Goal: Task Accomplishment & Management: Manage account settings

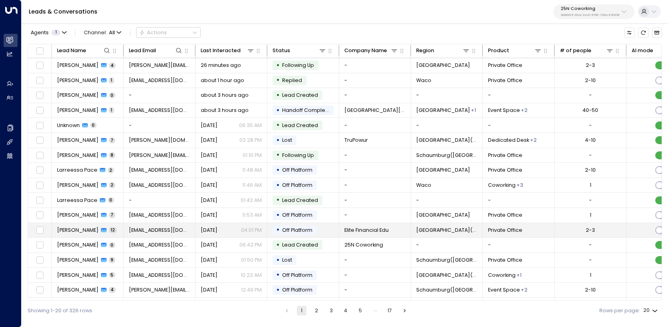
click at [74, 235] on td "[PERSON_NAME] 12" at bounding box center [88, 230] width 72 height 15
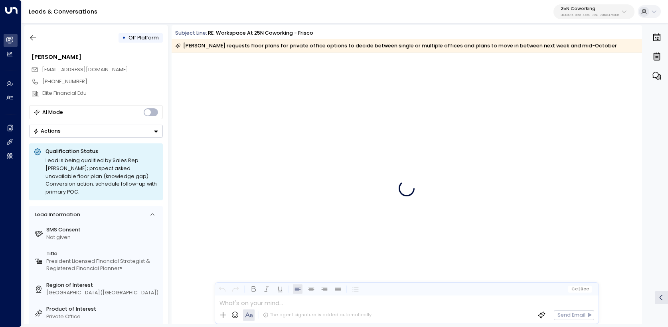
scroll to position [3673, 0]
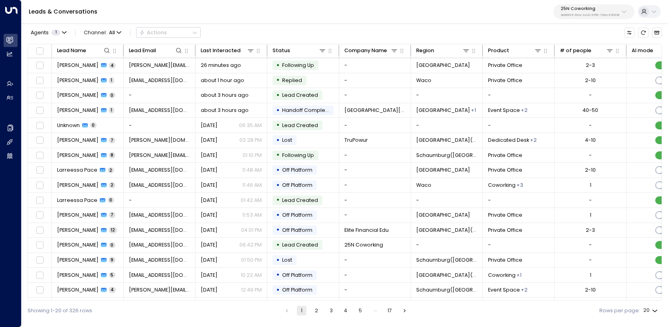
click at [589, 10] on p "25N Coworking" at bounding box center [589, 8] width 59 height 5
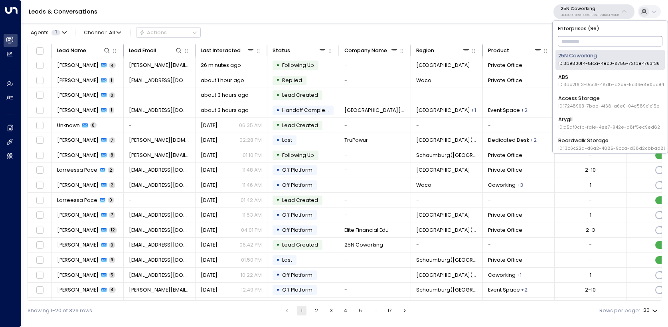
click at [595, 101] on div "Access Storage ID: 17248963-7bae-4f68-a6e0-04e589c1c15e" at bounding box center [608, 102] width 101 height 15
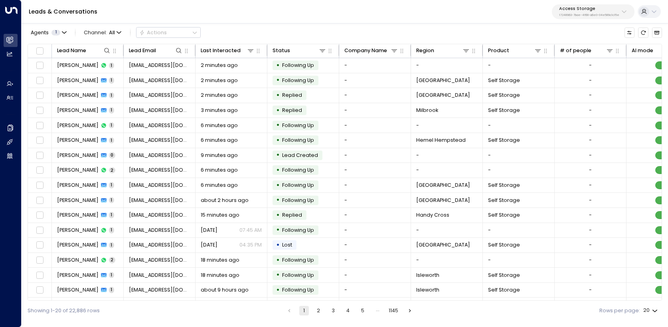
click at [651, 312] on body "Overview Leads & Conversations Leads & Conversations Analytics Analytics Agents…" at bounding box center [334, 160] width 668 height 321
click at [651, 307] on li "100" at bounding box center [650, 312] width 22 height 14
type input "***"
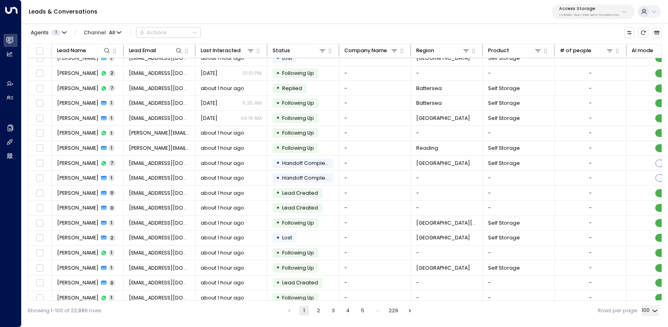
scroll to position [1259, 0]
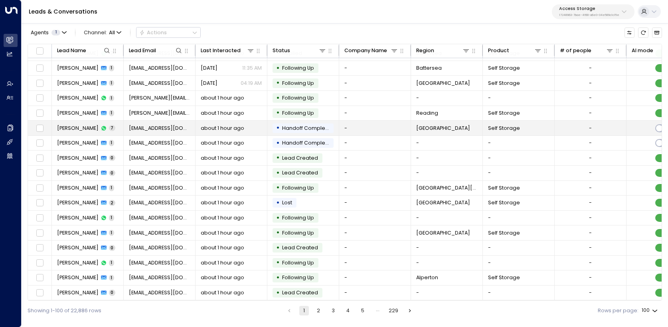
click at [82, 128] on span "[PERSON_NAME]" at bounding box center [77, 128] width 41 height 7
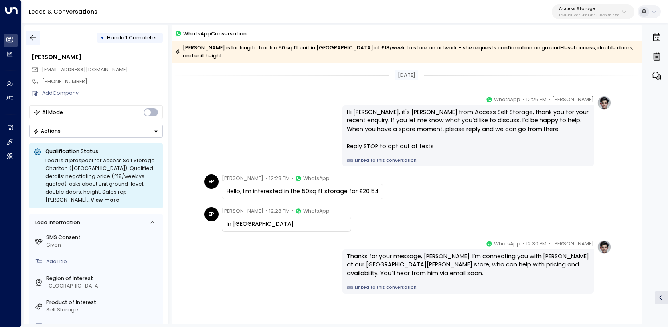
click at [32, 38] on icon "button" at bounding box center [33, 37] width 6 height 5
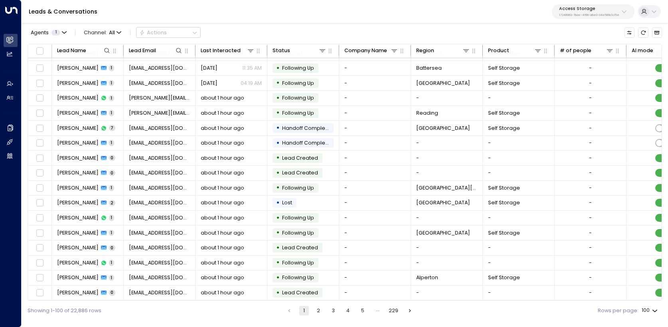
scroll to position [1259, 0]
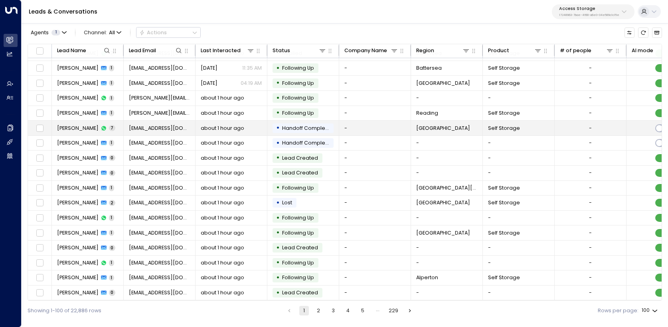
click at [85, 130] on span "[PERSON_NAME]" at bounding box center [77, 128] width 41 height 7
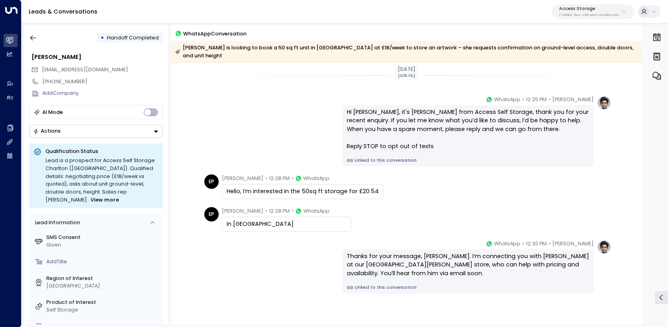
scroll to position [33, 0]
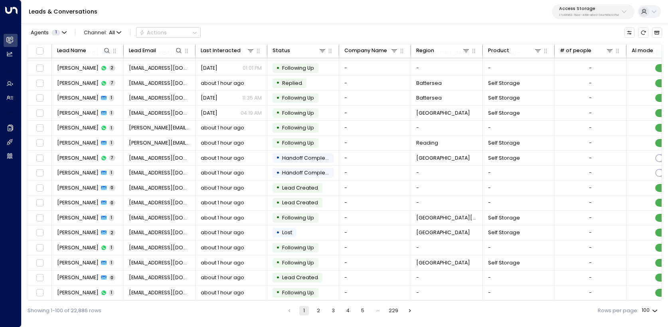
scroll to position [1259, 0]
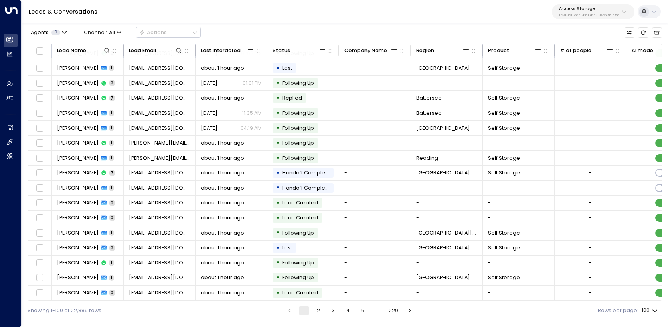
click at [366, 312] on button "5" at bounding box center [363, 311] width 10 height 10
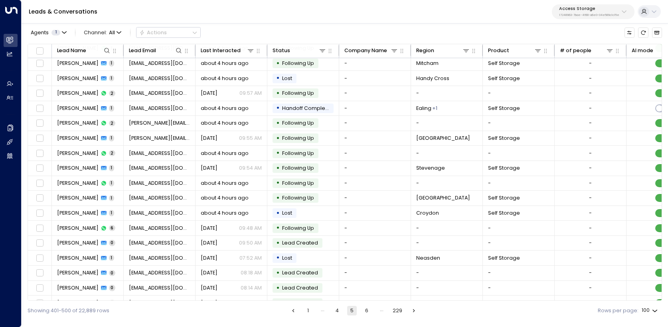
scroll to position [1259, 0]
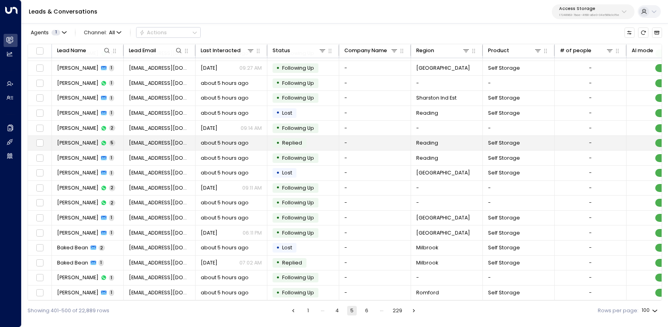
click at [79, 140] on span "[PERSON_NAME]" at bounding box center [77, 143] width 41 height 7
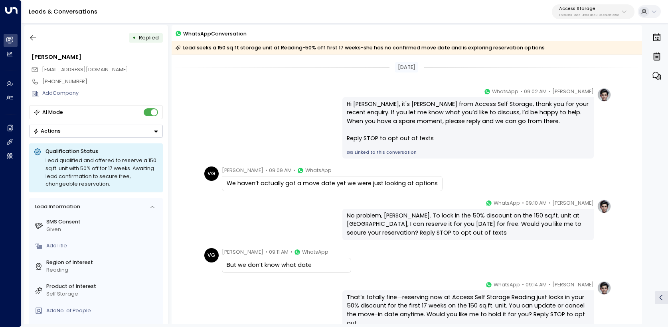
scroll to position [69, 0]
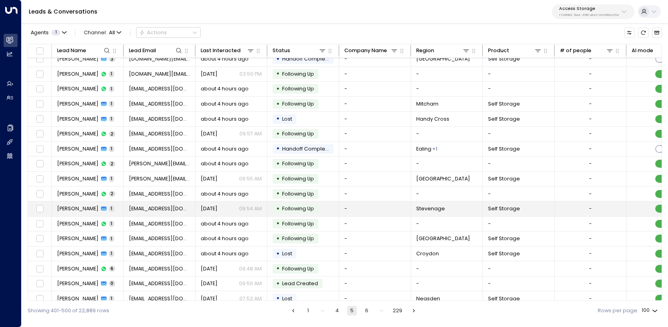
scroll to position [7, 0]
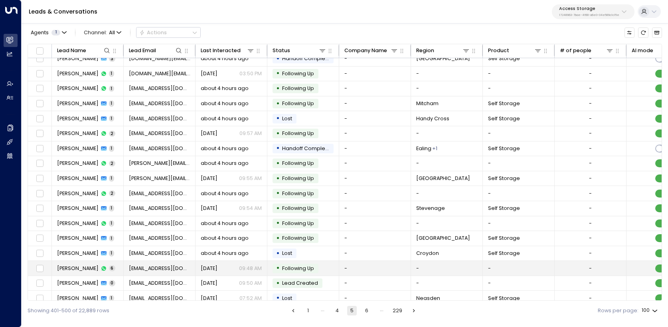
click at [82, 268] on span "[PERSON_NAME]" at bounding box center [77, 268] width 41 height 7
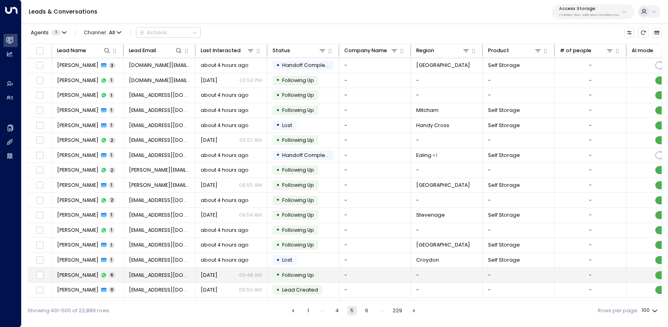
click at [73, 272] on span "[PERSON_NAME]" at bounding box center [77, 275] width 41 height 7
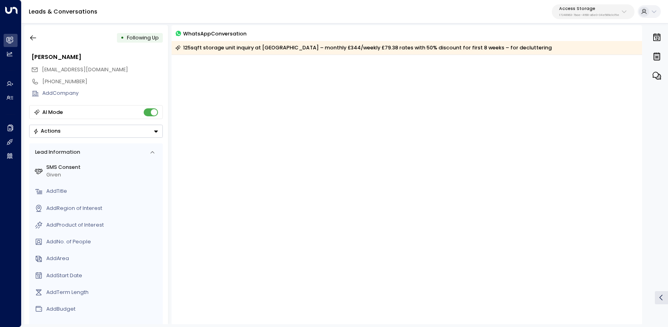
scroll to position [413, 0]
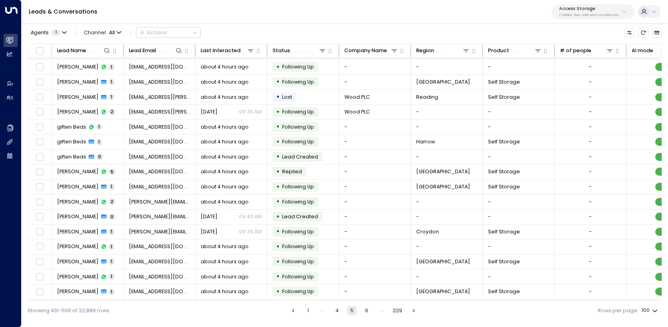
scroll to position [896, 0]
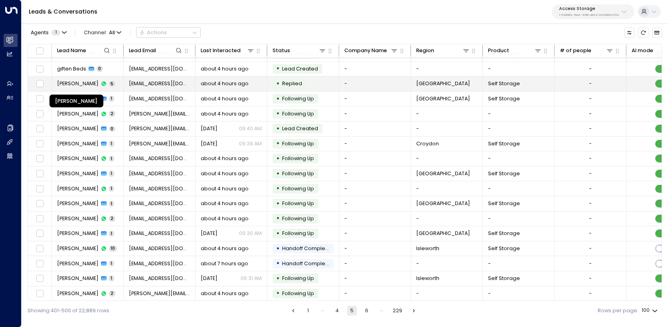
click at [77, 85] on span "[PERSON_NAME]" at bounding box center [77, 83] width 41 height 7
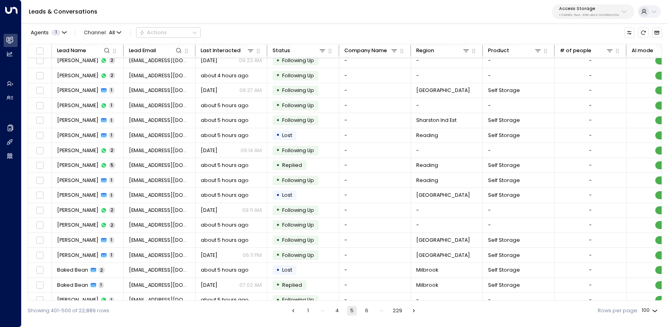
scroll to position [1259, 0]
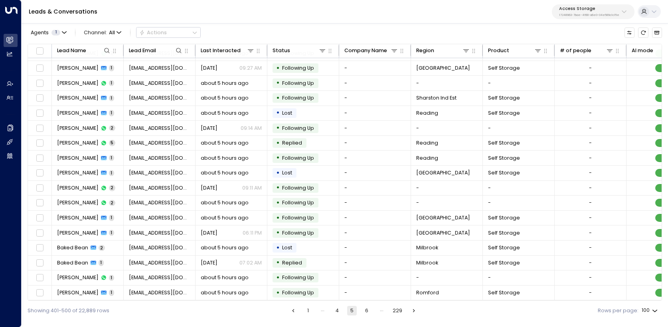
click at [368, 312] on button "6" at bounding box center [367, 311] width 10 height 10
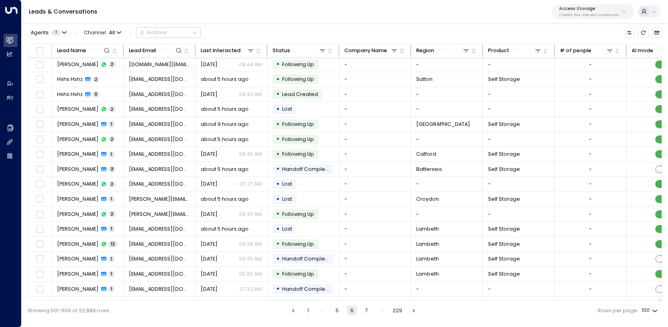
scroll to position [954, 0]
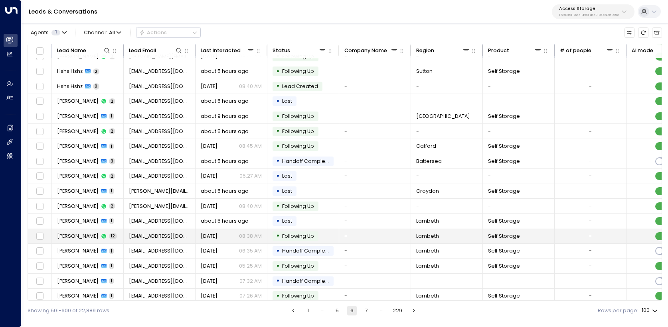
click at [79, 236] on span "[PERSON_NAME]" at bounding box center [77, 236] width 41 height 7
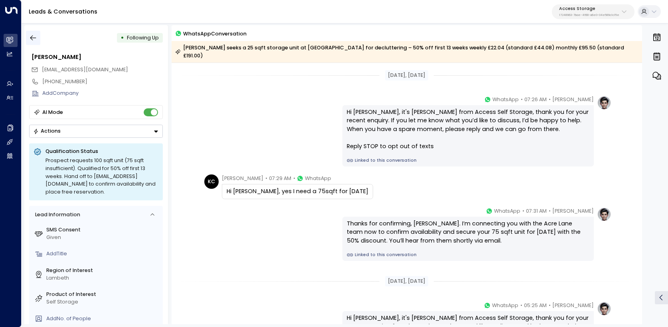
click at [29, 38] on icon "button" at bounding box center [33, 38] width 8 height 8
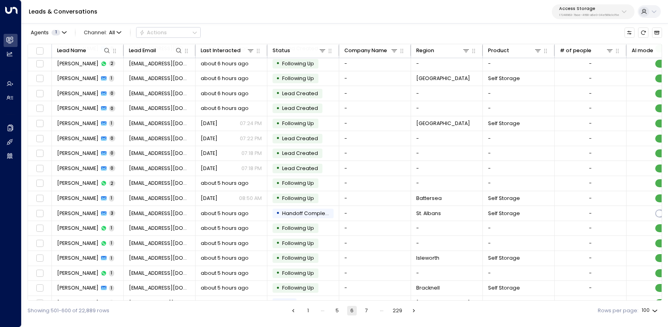
scroll to position [694, 0]
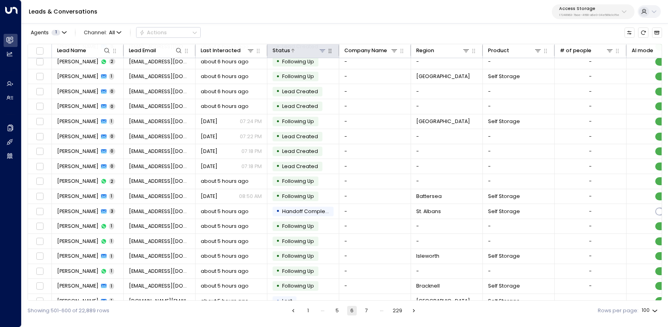
click at [323, 52] on icon at bounding box center [322, 50] width 6 height 6
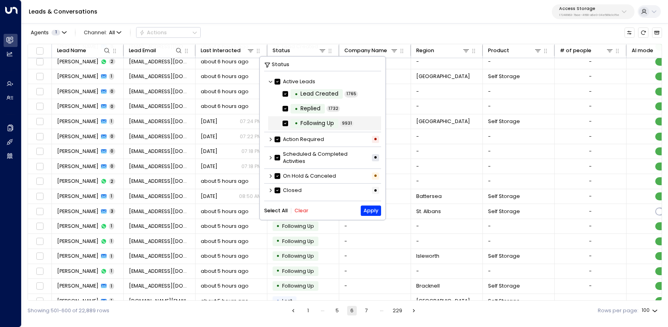
scroll to position [1, 0]
click at [268, 157] on icon at bounding box center [270, 157] width 5 height 5
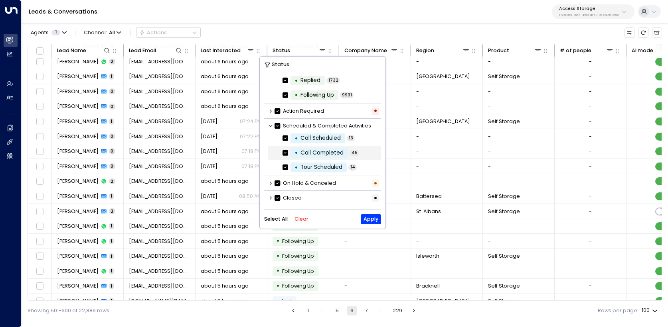
scroll to position [0, 0]
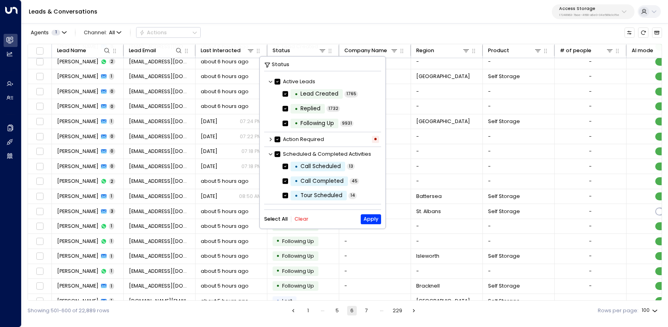
click at [269, 141] on icon at bounding box center [270, 139] width 5 height 5
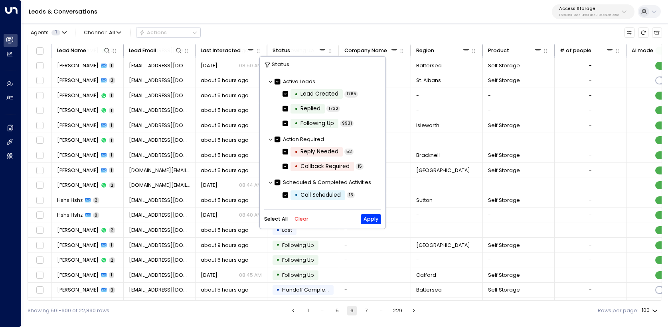
scroll to position [922, 0]
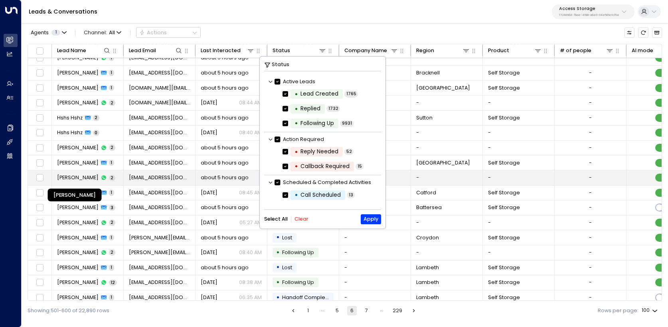
click at [88, 180] on span "[PERSON_NAME]" at bounding box center [77, 177] width 41 height 7
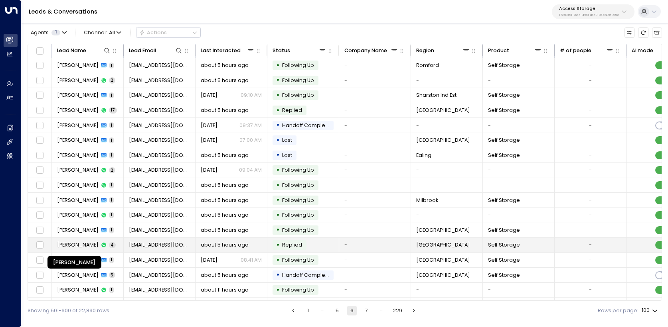
click at [71, 244] on span "[PERSON_NAME]" at bounding box center [77, 245] width 41 height 7
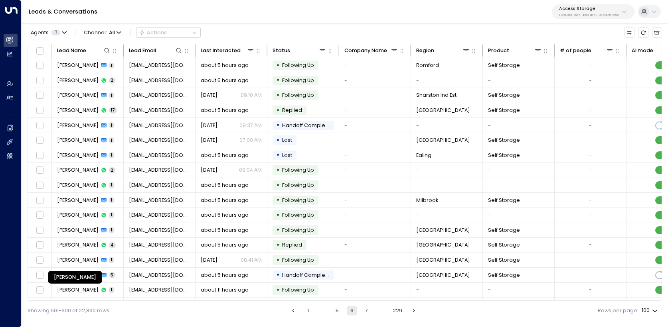
click at [75, 273] on div "[PERSON_NAME]" at bounding box center [75, 277] width 54 height 13
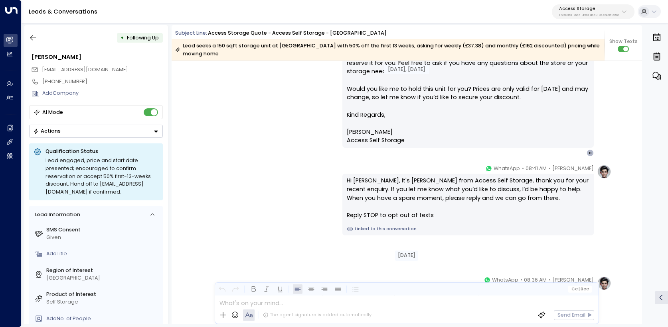
scroll to position [643, 0]
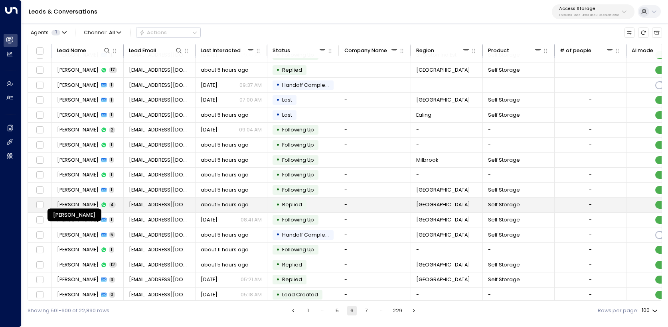
scroll to position [48, 0]
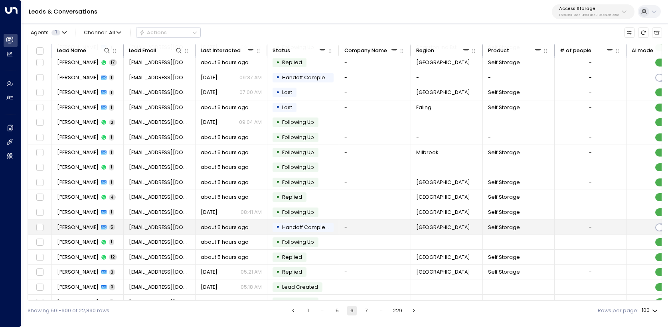
click at [81, 229] on span "[PERSON_NAME]" at bounding box center [77, 227] width 41 height 7
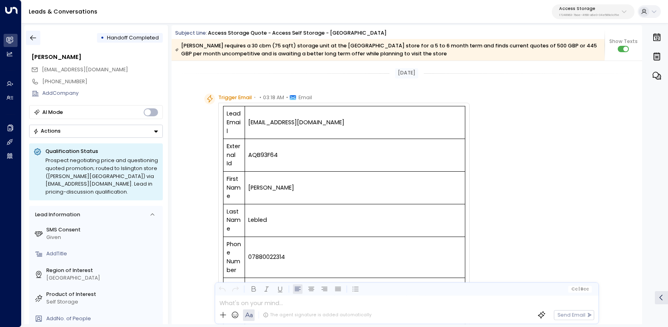
click at [34, 44] on button "button" at bounding box center [33, 38] width 14 height 14
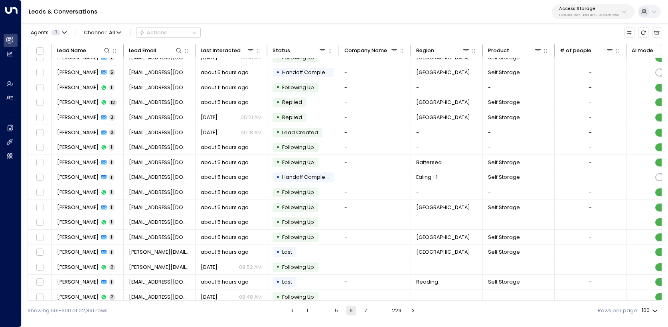
scroll to position [219, 0]
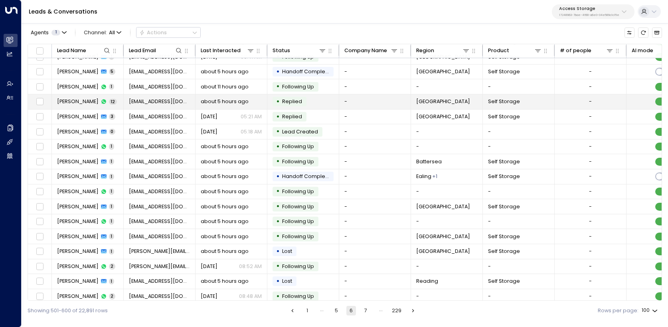
click at [82, 104] on span "[PERSON_NAME]" at bounding box center [77, 101] width 41 height 7
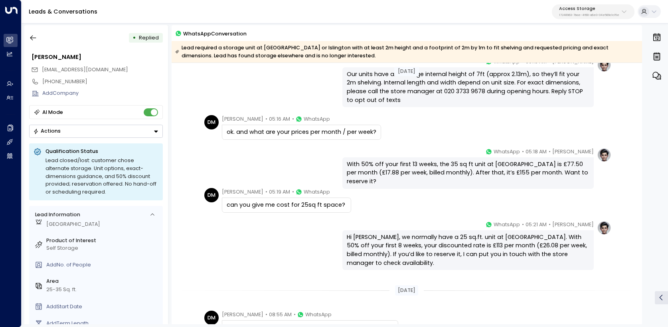
scroll to position [264, 0]
click at [567, 17] on button "Access Storage 17248963-7bae-4f68-a6e0-04e589c1c15e" at bounding box center [593, 11] width 83 height 15
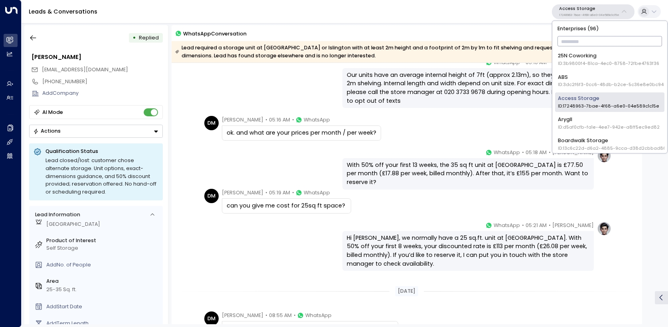
scroll to position [71, 0]
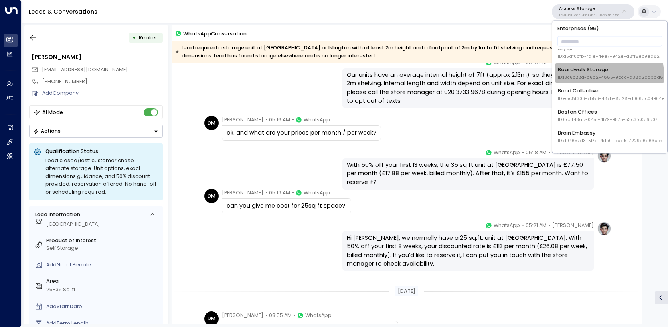
click at [583, 75] on span "ID: 13c6c22d-d6a2-4885-9cca-d38d2cbbad86" at bounding box center [612, 77] width 108 height 6
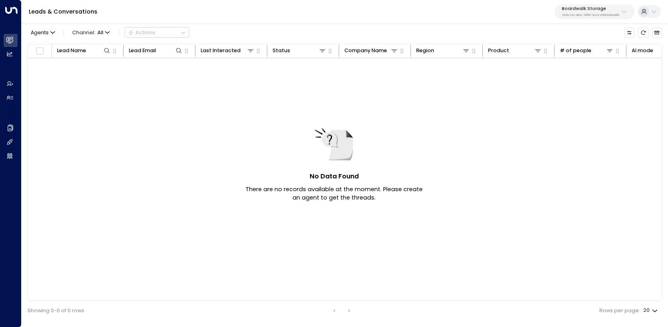
click at [599, 12] on div "Boardwalk Storage 13c6c22d-d6a2-4885-9cca-d38d2cbbad86" at bounding box center [590, 11] width 57 height 10
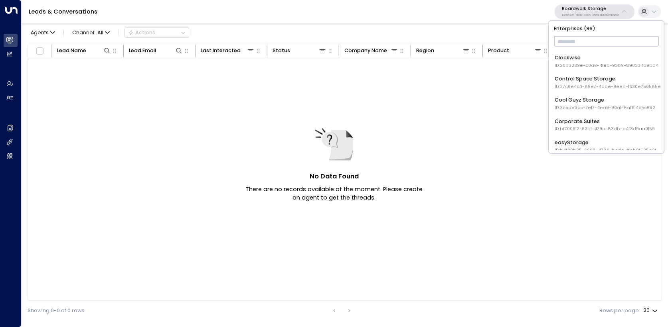
scroll to position [231, 0]
click at [597, 87] on span "ID: 37c6e4c0-89e7-4abe-9eed-1630e750585e" at bounding box center [607, 87] width 106 height 6
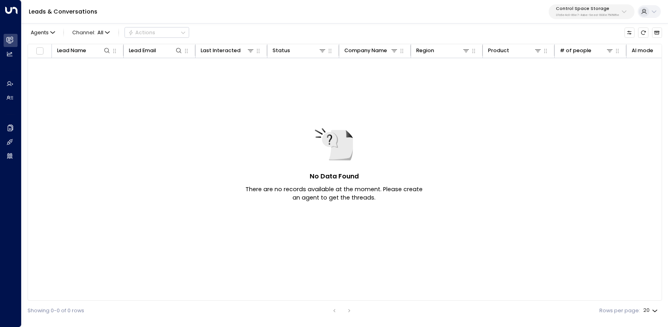
click at [586, 14] on p "37c6e4c0-89e7-4abe-9eed-1630e750585e" at bounding box center [587, 15] width 63 height 3
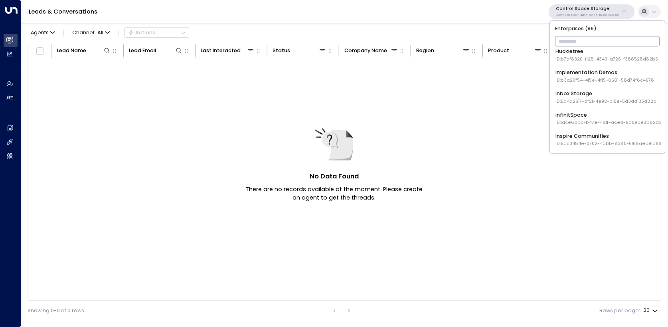
scroll to position [492, 0]
click at [592, 91] on div "Inbox Storage ID: 5a4d2617-af21-4e92-b15e-5d3da135d82b" at bounding box center [605, 96] width 101 height 15
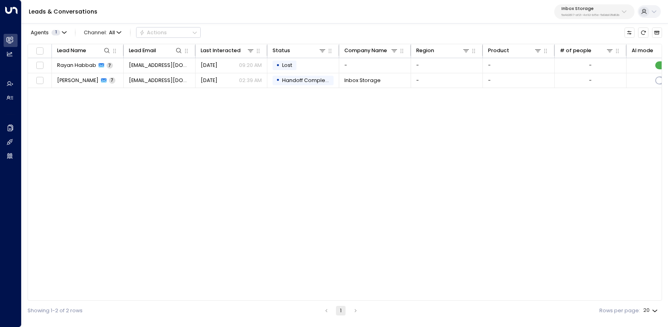
click at [586, 10] on p "Inbox Storage" at bounding box center [590, 8] width 58 height 5
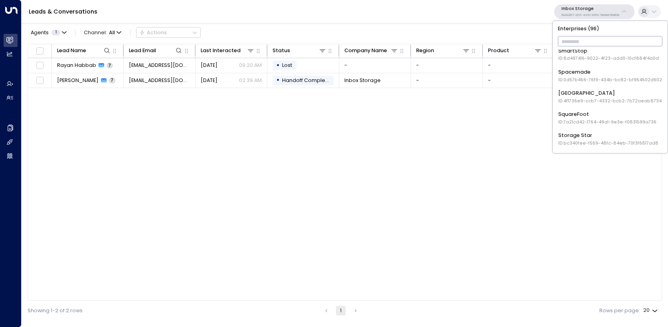
scroll to position [1382, 0]
click at [584, 61] on span "ID: 8d497416-9022-4f23-add0-10cf884f4a0d" at bounding box center [608, 58] width 101 height 6
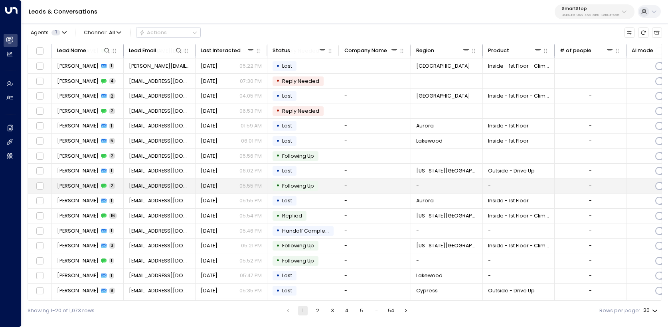
scroll to position [44, 0]
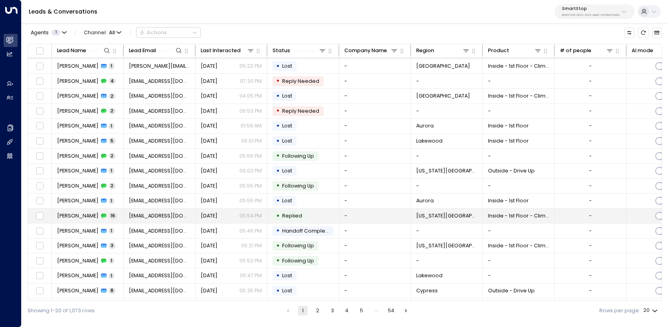
click at [77, 217] on span "[PERSON_NAME]" at bounding box center [77, 216] width 41 height 7
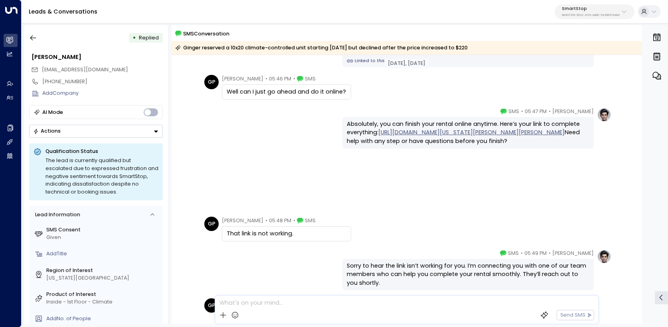
scroll to position [1142, 0]
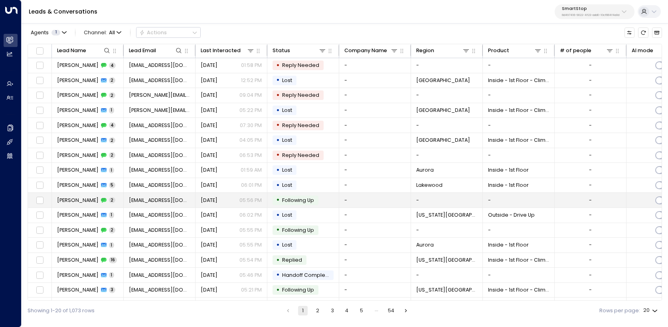
scroll to position [59, 0]
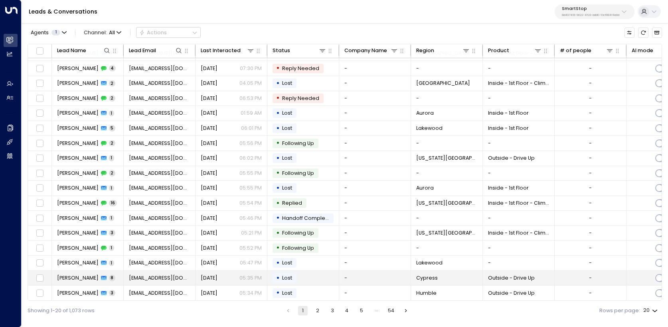
click at [77, 278] on span "[PERSON_NAME]" at bounding box center [77, 278] width 41 height 7
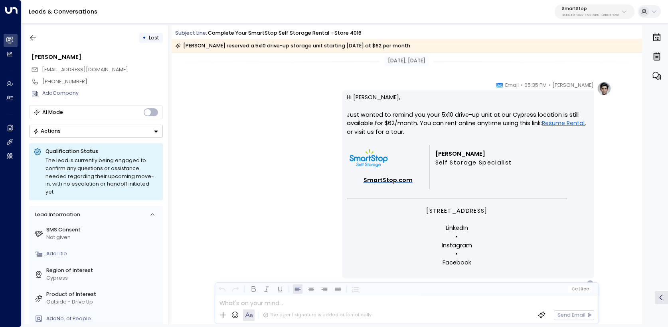
scroll to position [2783, 0]
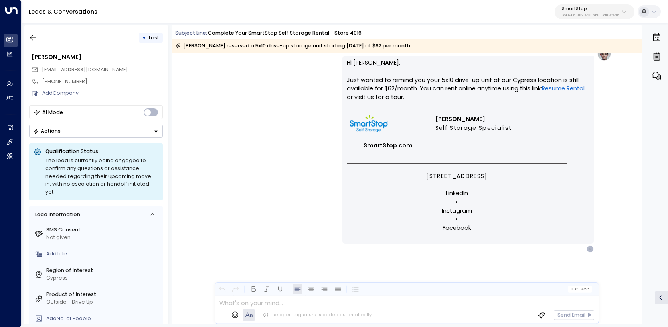
click at [552, 90] on link "Resume Rental" at bounding box center [563, 89] width 43 height 9
